Goal: Navigation & Orientation: Understand site structure

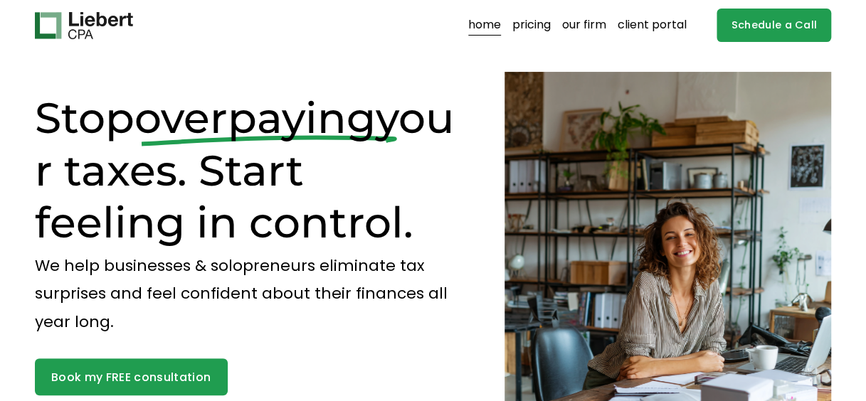
click at [524, 28] on link "pricing" at bounding box center [531, 25] width 38 height 23
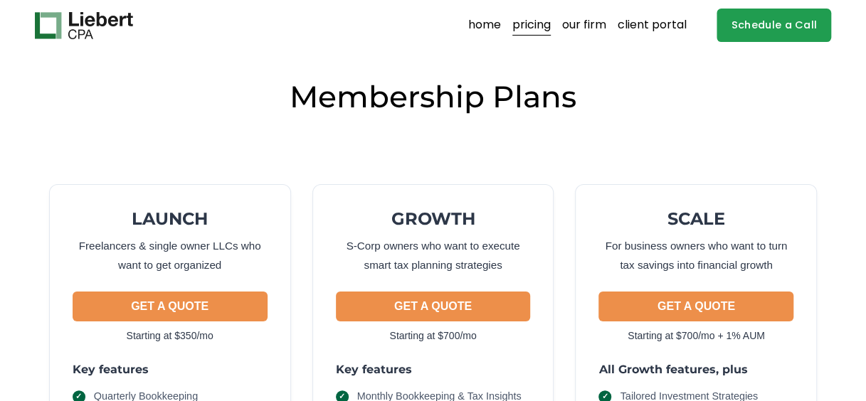
click at [603, 26] on link "our firm" at bounding box center [584, 25] width 44 height 23
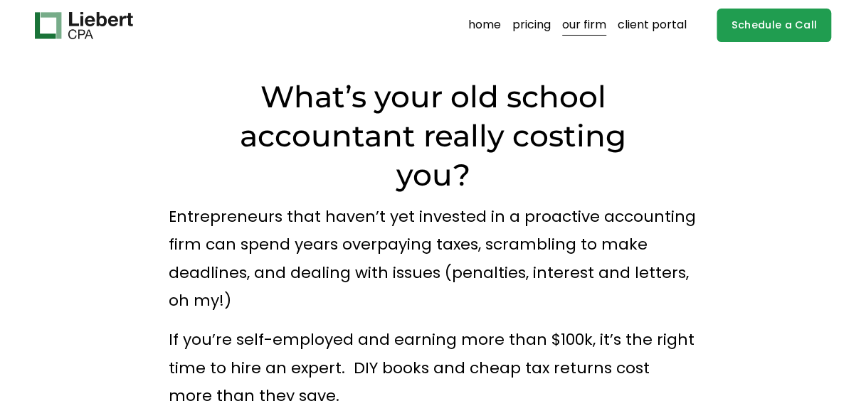
click at [670, 28] on link "client portal" at bounding box center [651, 25] width 69 height 23
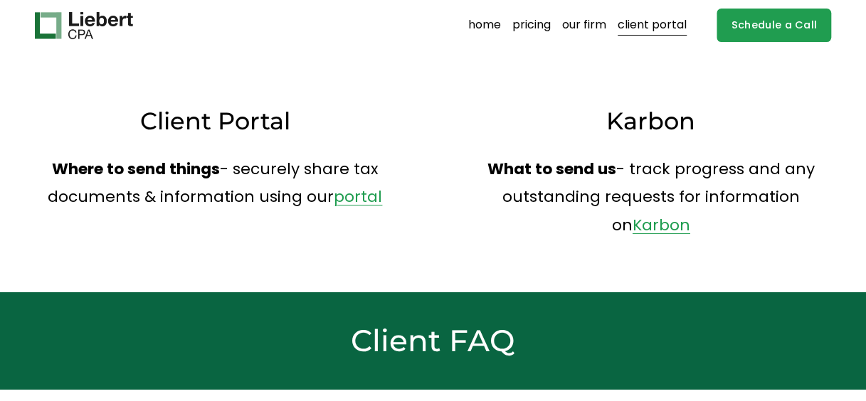
click at [488, 24] on link "home" at bounding box center [484, 25] width 33 height 23
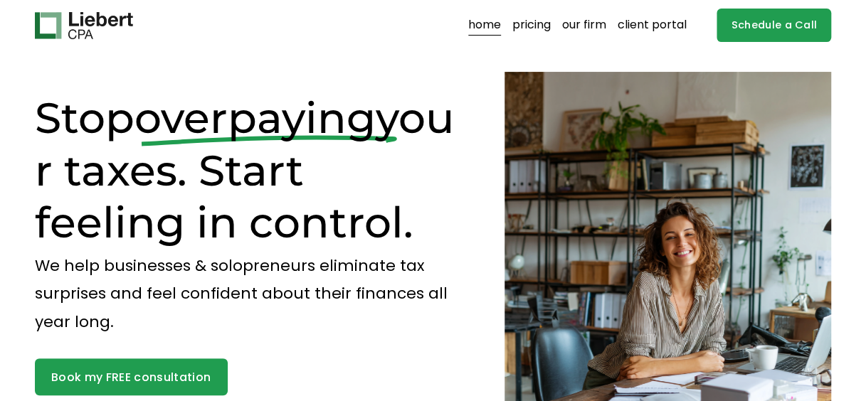
click at [526, 19] on link "pricing" at bounding box center [531, 25] width 38 height 23
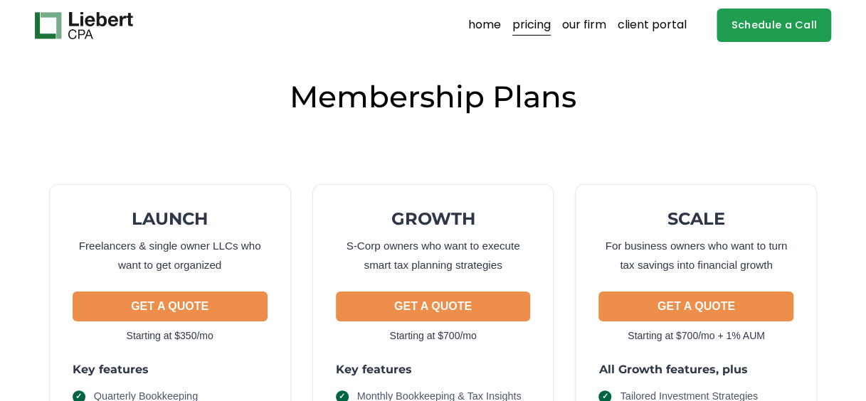
click at [571, 17] on link "our firm" at bounding box center [584, 25] width 44 height 23
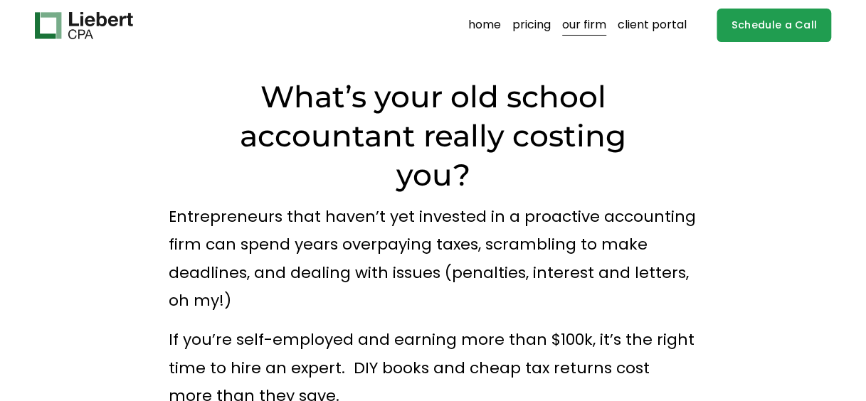
click at [479, 28] on link "home" at bounding box center [484, 25] width 33 height 23
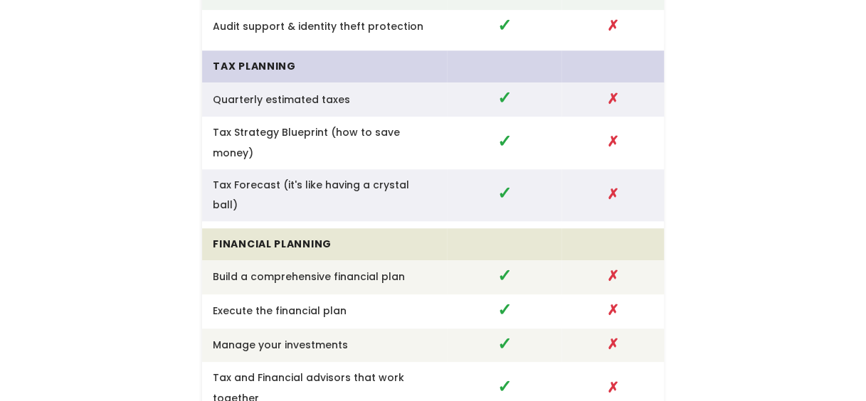
scroll to position [3089, 0]
